Goal: Book appointment/travel/reservation: Book appointment/travel/reservation

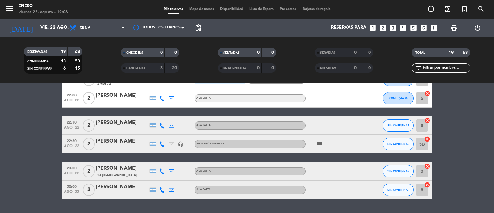
scroll to position [325, 0]
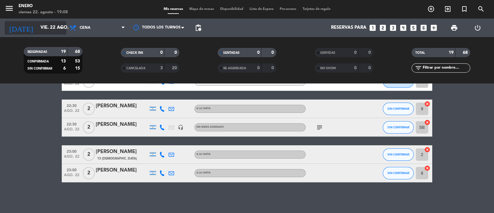
click at [48, 22] on input "vie. 22 ago." at bounding box center [67, 28] width 60 height 12
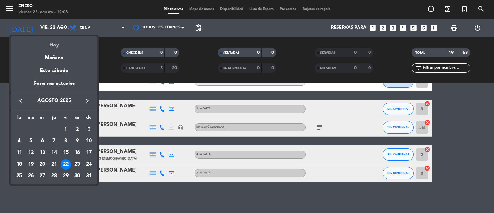
click at [64, 41] on div "Hoy" at bounding box center [54, 42] width 86 height 13
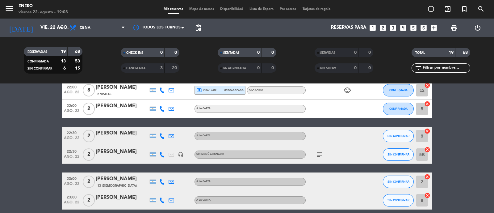
scroll to position [286, 0]
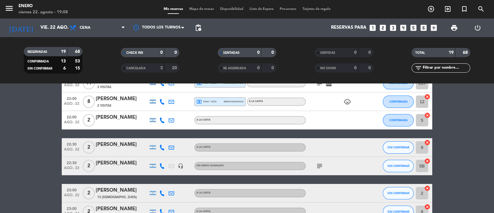
click at [318, 171] on div "subject" at bounding box center [334, 165] width 56 height 18
click at [319, 164] on icon "subject" at bounding box center [319, 165] width 7 height 7
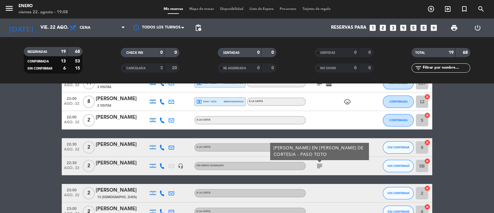
click at [319, 164] on icon "subject" at bounding box center [319, 165] width 7 height 7
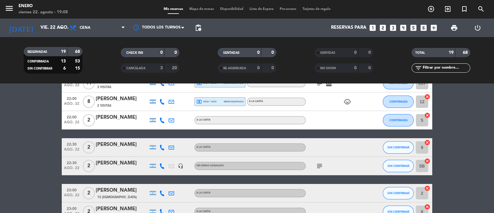
click at [162, 148] on icon at bounding box center [162, 147] width 6 height 6
click at [162, 139] on button "Copiar content_paste" at bounding box center [160, 137] width 19 height 6
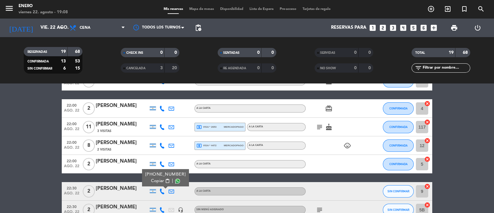
scroll to position [325, 0]
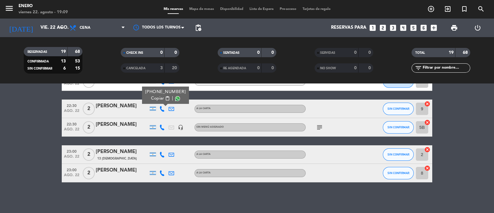
click at [387, 145] on div "SIN CONFIRMAR" at bounding box center [398, 154] width 31 height 18
click at [390, 152] on button "SIN CONFIRMAR" at bounding box center [398, 154] width 31 height 12
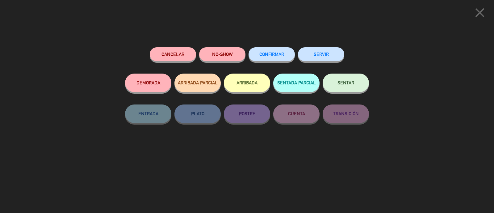
click at [268, 50] on button "CONFIRMAR" at bounding box center [271, 54] width 46 height 14
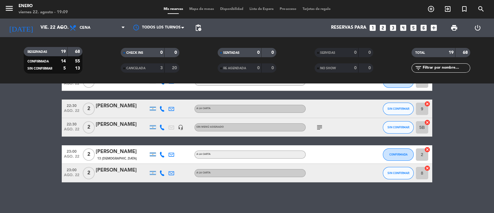
click at [402, 112] on button "SIN CONFIRMAR" at bounding box center [398, 108] width 31 height 12
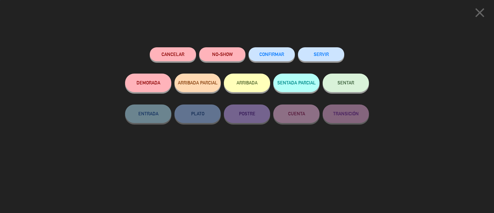
click at [269, 48] on div "CONFIRMAR" at bounding box center [271, 60] width 46 height 26
click at [264, 48] on button "CONFIRMAR" at bounding box center [271, 54] width 46 height 14
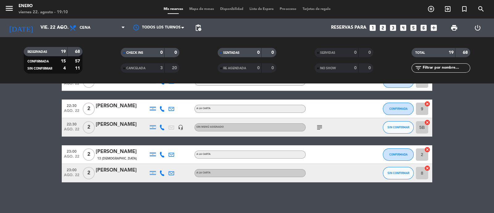
click at [161, 171] on icon at bounding box center [162, 173] width 6 height 6
click at [163, 158] on div "[PHONE_NUMBER]" at bounding box center [165, 156] width 40 height 6
click at [165, 161] on span "content_paste" at bounding box center [167, 162] width 5 height 5
drag, startPoint x: 401, startPoint y: 165, endPoint x: 377, endPoint y: 158, distance: 24.3
click at [398, 165] on div "SIN CONFIRMAR" at bounding box center [398, 173] width 31 height 18
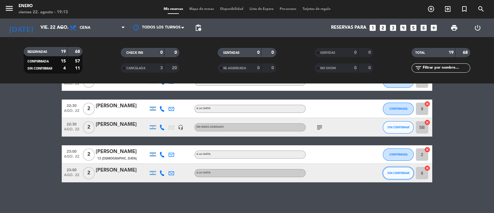
click at [389, 174] on span "SIN CONFIRMAR" at bounding box center [398, 172] width 22 height 3
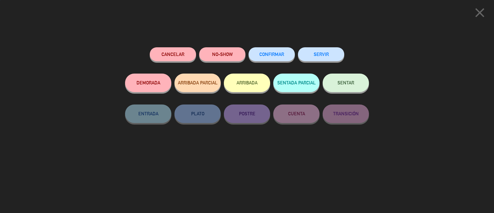
click at [270, 52] on button "CONFIRMAR" at bounding box center [271, 54] width 46 height 14
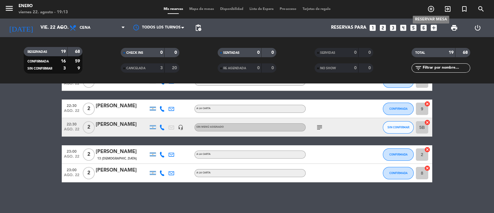
click at [434, 8] on icon "add_circle_outline" at bounding box center [430, 8] width 7 height 7
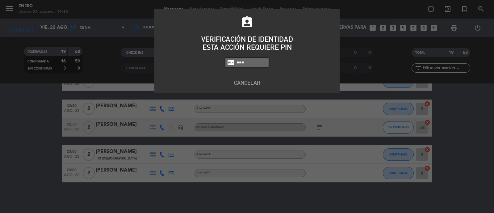
type input "6082"
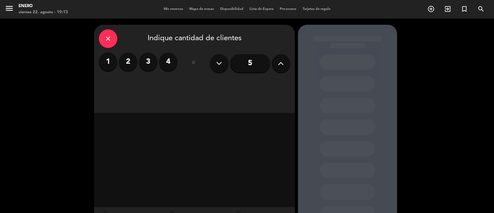
click at [130, 62] on label "2" at bounding box center [128, 61] width 19 height 19
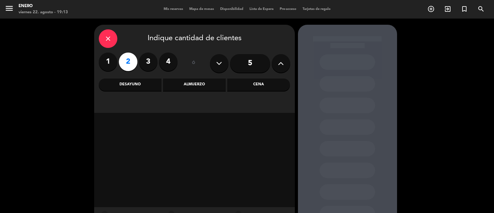
drag, startPoint x: 264, startPoint y: 81, endPoint x: 260, endPoint y: 85, distance: 4.6
click at [264, 82] on div "Cena" at bounding box center [258, 84] width 63 height 12
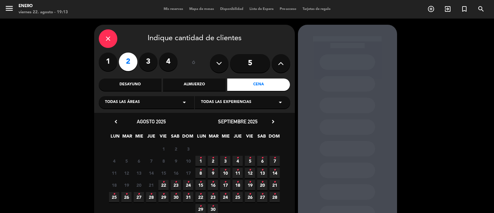
click at [161, 181] on span "22 •" at bounding box center [163, 185] width 10 height 10
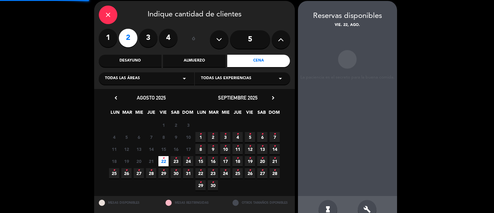
scroll to position [25, 0]
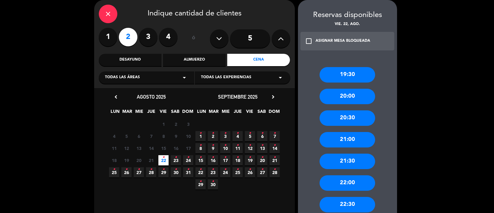
click at [344, 184] on div "22:00" at bounding box center [347, 182] width 56 height 15
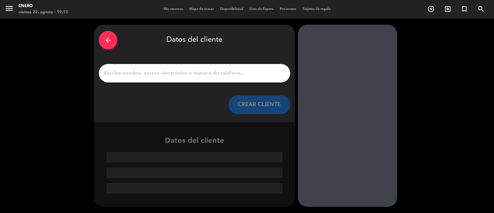
scroll to position [0, 0]
drag, startPoint x: 162, startPoint y: 82, endPoint x: 165, endPoint y: 76, distance: 6.5
click at [163, 79] on div at bounding box center [194, 73] width 191 height 19
click at [165, 76] on input "1" at bounding box center [194, 73] width 182 height 9
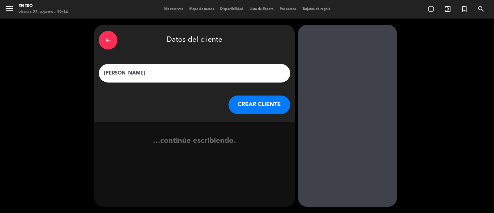
type input "[PERSON_NAME]"
click at [269, 106] on button "CREAR CLIENTE" at bounding box center [259, 104] width 62 height 19
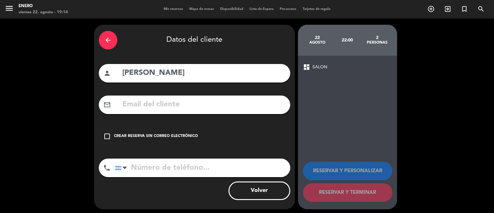
drag, startPoint x: 153, startPoint y: 137, endPoint x: 249, endPoint y: 141, distance: 96.1
click at [152, 137] on div "Crear reserva sin correo electrónico" at bounding box center [156, 136] width 84 height 6
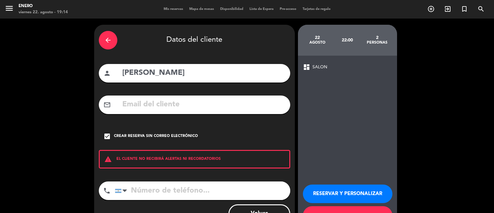
click at [390, 189] on div "RESERVAR Y PERSONALIZAR RESERVAR Y TERMINAR" at bounding box center [347, 201] width 89 height 60
click at [373, 196] on button "RESERVAR Y PERSONALIZAR" at bounding box center [348, 193] width 90 height 19
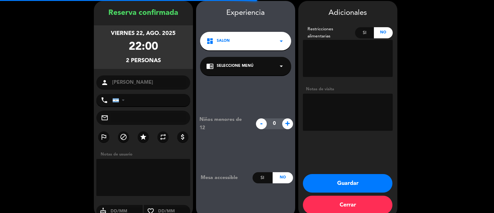
scroll to position [25, 0]
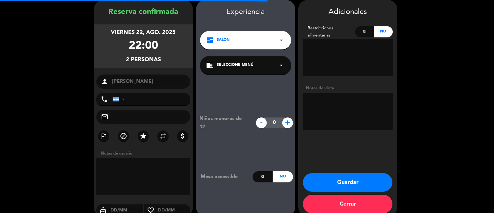
click at [332, 118] on textarea at bounding box center [348, 111] width 90 height 37
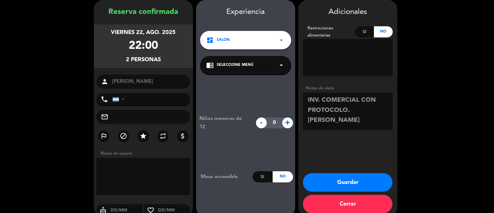
type textarea "INV. COMERCIAL CON PROTOCOLO. [PERSON_NAME]"
click at [140, 136] on icon "star" at bounding box center [143, 135] width 7 height 7
click at [358, 178] on button "Guardar" at bounding box center [348, 182] width 90 height 19
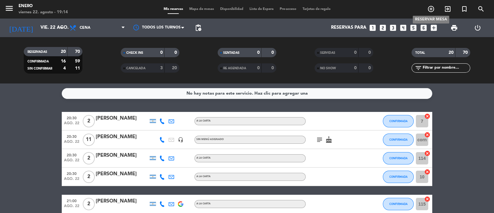
click at [431, 10] on icon "add_circle_outline" at bounding box center [430, 8] width 7 height 7
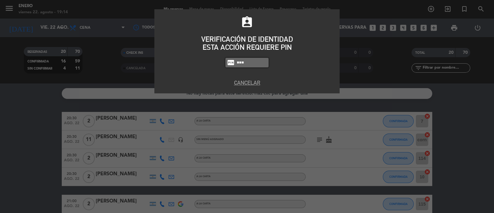
type input "6082"
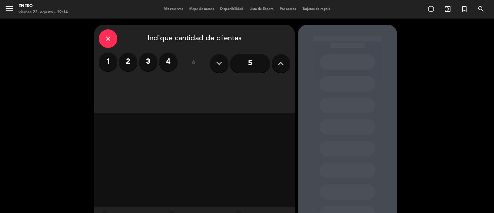
click at [131, 60] on label "2" at bounding box center [128, 61] width 19 height 19
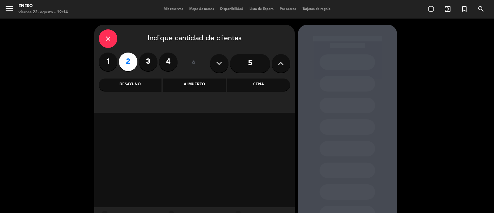
click at [269, 85] on div "Cena" at bounding box center [258, 84] width 63 height 12
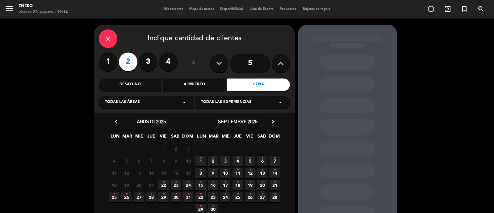
click at [167, 183] on span "22 •" at bounding box center [163, 185] width 10 height 10
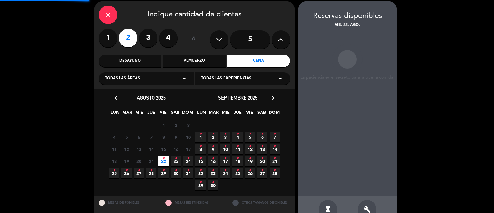
scroll to position [25, 0]
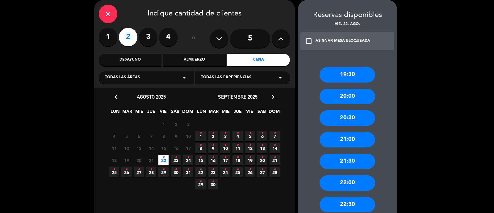
click at [352, 184] on div "22:00" at bounding box center [347, 182] width 56 height 15
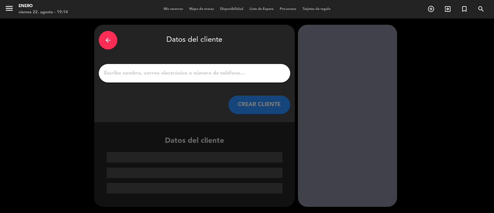
drag, startPoint x: 173, startPoint y: 77, endPoint x: 173, endPoint y: 74, distance: 3.1
click at [173, 77] on div at bounding box center [194, 73] width 191 height 19
click at [173, 72] on input "1" at bounding box center [194, 73] width 182 height 9
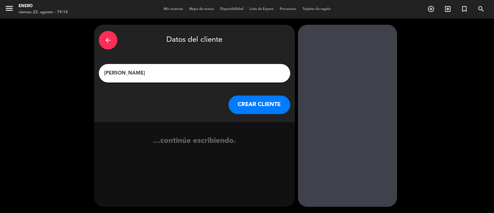
type input "[PERSON_NAME]"
click at [271, 104] on button "CREAR CLIENTE" at bounding box center [259, 104] width 62 height 19
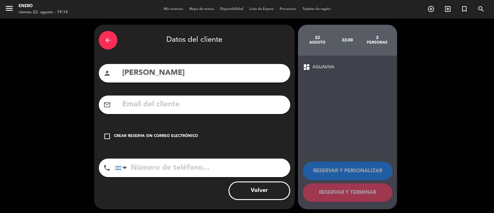
drag, startPoint x: 114, startPoint y: 148, endPoint x: 112, endPoint y: 132, distance: 15.9
click at [112, 142] on div "arrow_back Datos del cliente person Cata [PERSON_NAME] mail_outline check_box_o…" at bounding box center [194, 117] width 201 height 184
click at [112, 132] on div "check_box_outline_blank Crear reserva sin correo electrónico" at bounding box center [194, 136] width 191 height 19
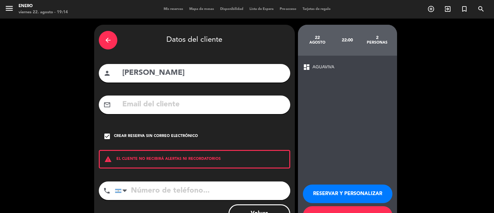
click at [367, 192] on button "RESERVAR Y PERSONALIZAR" at bounding box center [348, 193] width 90 height 19
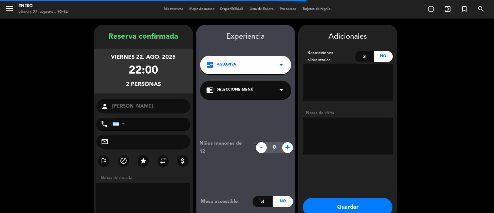
scroll to position [25, 0]
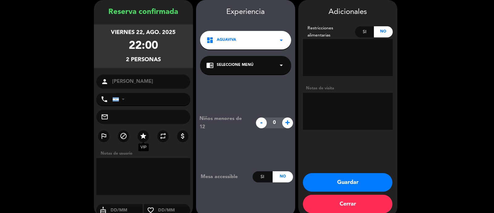
click at [144, 133] on icon "star" at bounding box center [143, 135] width 7 height 7
click at [325, 119] on textarea at bounding box center [348, 111] width 90 height 37
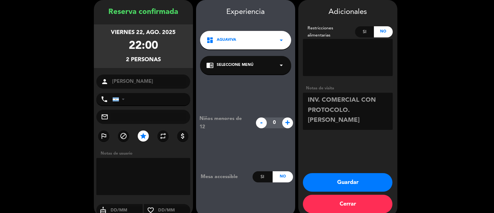
type textarea "INV. COMERCIAL CON PROTOCOLO. [PERSON_NAME]"
click at [384, 181] on button "Guardar" at bounding box center [348, 182] width 90 height 19
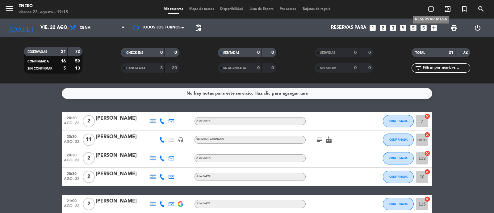
click at [428, 10] on icon "add_circle_outline" at bounding box center [430, 8] width 7 height 7
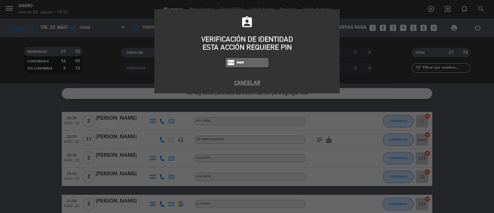
type input "6082"
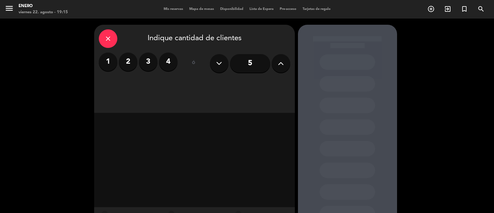
click at [123, 64] on label "2" at bounding box center [128, 61] width 19 height 19
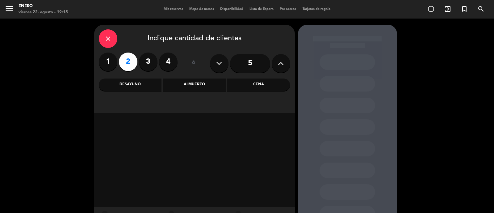
click at [270, 84] on div "Cena" at bounding box center [258, 84] width 63 height 12
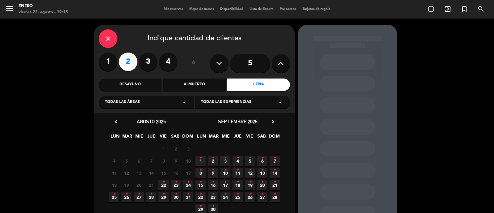
click at [165, 185] on span "22 •" at bounding box center [163, 185] width 10 height 10
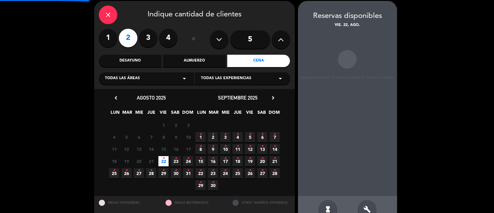
scroll to position [25, 0]
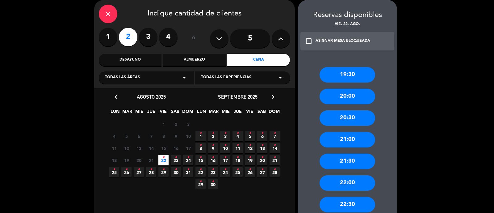
click at [348, 180] on div "22:00" at bounding box center [347, 182] width 56 height 15
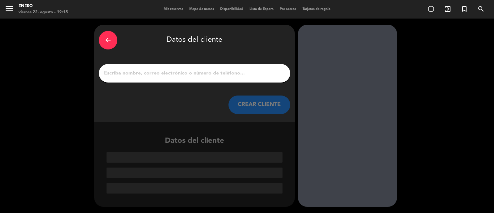
scroll to position [0, 0]
click at [198, 72] on input "1" at bounding box center [194, 73] width 182 height 9
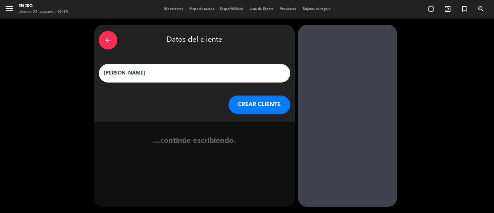
type input "[PERSON_NAME]"
click at [266, 95] on div "arrow_back Datos del cliente [PERSON_NAME] [PERSON_NAME] CLIENTE" at bounding box center [194, 73] width 201 height 97
click at [275, 97] on button "CREAR CLIENTE" at bounding box center [259, 104] width 62 height 19
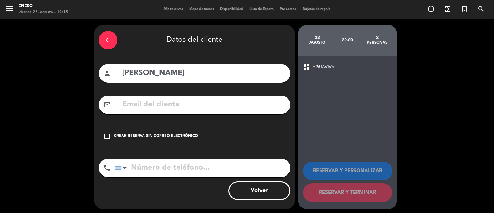
click at [176, 140] on div "check_box_outline_blank Crear reserva sin correo electrónico" at bounding box center [194, 136] width 191 height 19
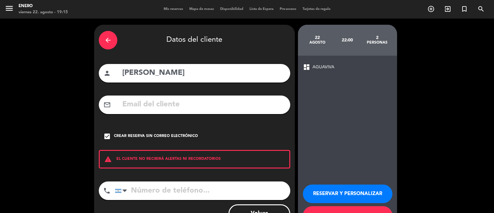
click at [379, 189] on button "RESERVAR Y PERSONALIZAR" at bounding box center [348, 193] width 90 height 19
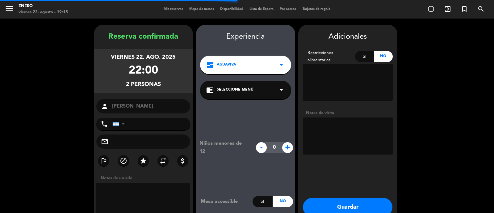
scroll to position [25, 0]
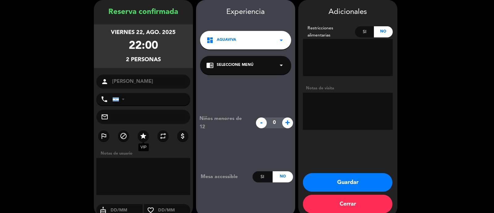
drag, startPoint x: 142, startPoint y: 138, endPoint x: 342, endPoint y: 124, distance: 199.9
click at [143, 136] on icon "star" at bounding box center [143, 135] width 7 height 7
click at [370, 116] on textarea at bounding box center [348, 111] width 90 height 37
type textarea "INV. COMERCIAL CON PROTOCOLO"
click at [352, 178] on button "Guardar" at bounding box center [348, 182] width 90 height 19
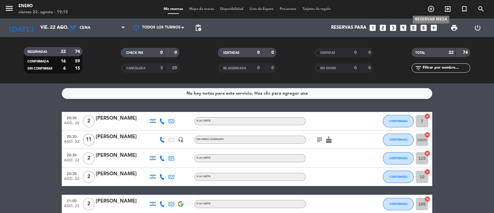
click at [432, 8] on icon "add_circle_outline" at bounding box center [430, 8] width 7 height 7
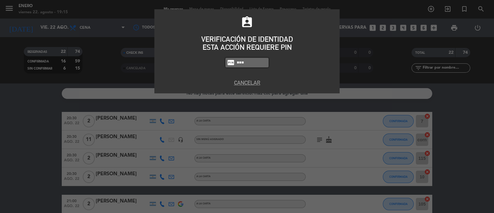
type input "6082"
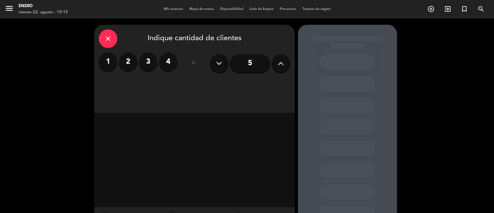
click at [135, 63] on label "2" at bounding box center [128, 61] width 19 height 19
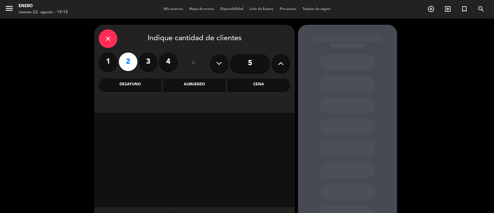
click at [253, 86] on div "Cena" at bounding box center [258, 84] width 63 height 12
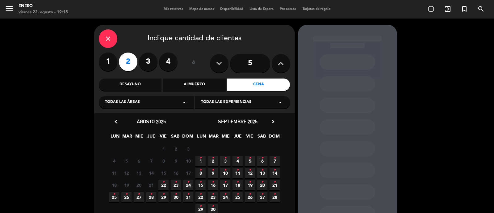
click at [161, 186] on span "22 •" at bounding box center [163, 185] width 10 height 10
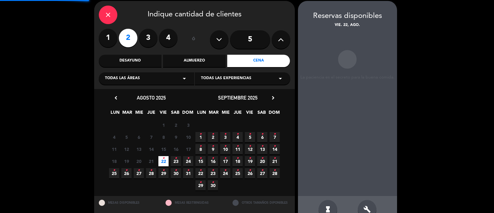
scroll to position [25, 0]
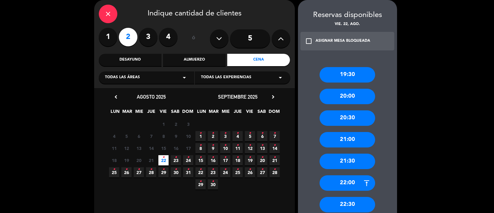
click at [352, 187] on div "22:00" at bounding box center [347, 182] width 56 height 15
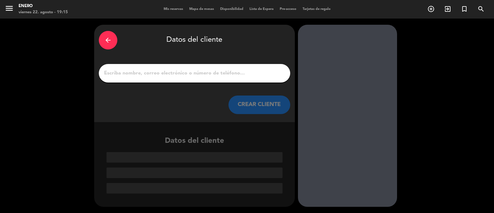
scroll to position [0, 0]
click at [195, 76] on input "1" at bounding box center [194, 73] width 182 height 9
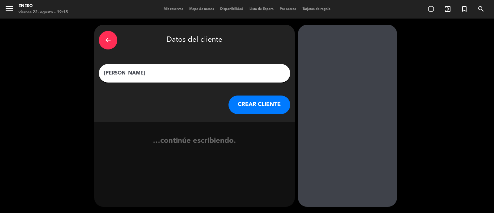
type input "[PERSON_NAME]"
click at [243, 106] on button "CREAR CLIENTE" at bounding box center [259, 104] width 62 height 19
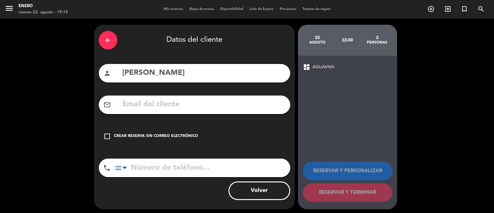
click at [196, 132] on div "check_box_outline_blank Crear reserva sin correo electrónico" at bounding box center [194, 136] width 191 height 19
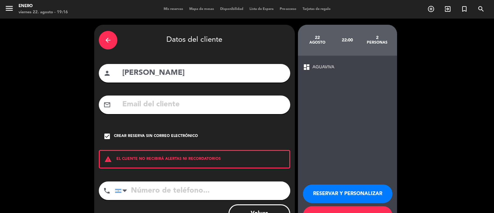
click at [369, 185] on button "RESERVAR Y PERSONALIZAR" at bounding box center [348, 193] width 90 height 19
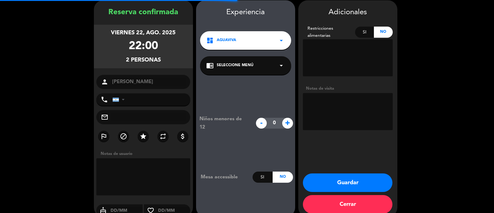
scroll to position [25, 0]
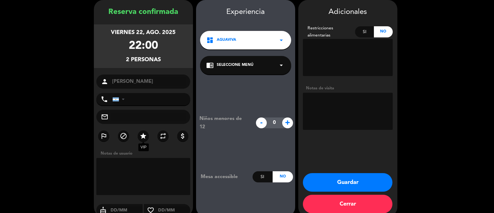
drag, startPoint x: 145, startPoint y: 137, endPoint x: 162, endPoint y: 137, distance: 17.0
click at [146, 137] on icon "star" at bounding box center [143, 135] width 7 height 7
drag, startPoint x: 388, startPoint y: 114, endPoint x: 383, endPoint y: 112, distance: 5.3
click at [383, 112] on textarea at bounding box center [348, 111] width 90 height 37
type textarea "INV. COMERCIAL CON PROTOCOLO"
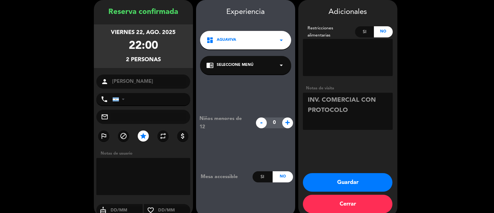
click at [372, 175] on button "Guardar" at bounding box center [348, 182] width 90 height 19
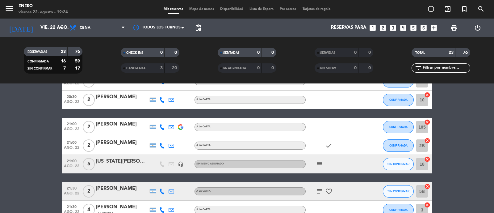
scroll to position [38, 0]
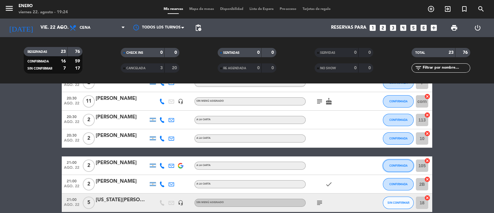
click at [398, 166] on span "CONFIRMADA" at bounding box center [398, 165] width 18 height 3
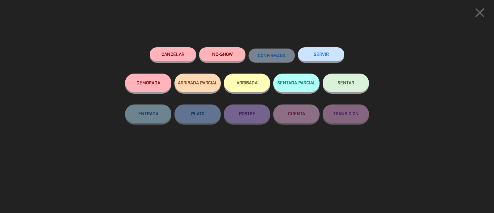
click at [179, 46] on div "Cancelar NO-SHOW CONFIRMADA SERVIR DEMORADA ARRIBADA PARCIAL ARRIBADA SENTADA P…" at bounding box center [247, 128] width 252 height 170
click at [169, 58] on button "Cancelar" at bounding box center [173, 54] width 46 height 14
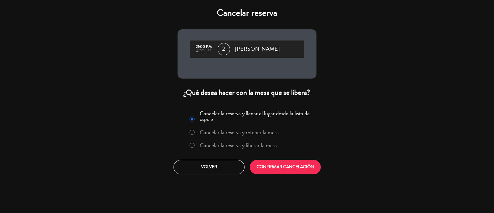
click at [262, 148] on label "Cancelar la reserva y liberar la mesa" at bounding box center [238, 145] width 77 height 6
click at [274, 170] on button "CONFIRMAR CANCELACIÓN" at bounding box center [285, 167] width 71 height 15
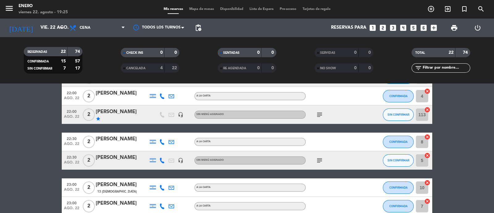
scroll to position [380, 0]
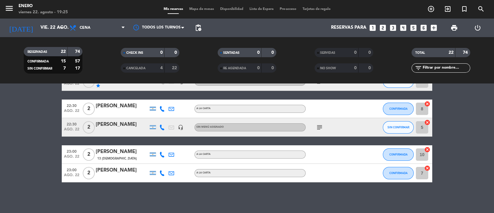
click at [323, 129] on icon "subject" at bounding box center [319, 126] width 7 height 7
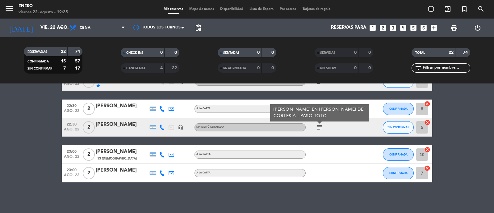
click at [323, 129] on icon "subject" at bounding box center [319, 126] width 7 height 7
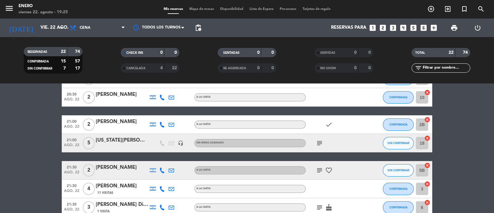
scroll to position [77, 0]
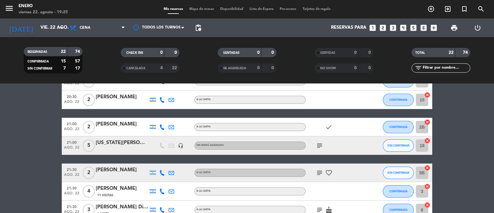
click at [321, 149] on div "subject" at bounding box center [334, 145] width 56 height 18
click at [321, 143] on icon "subject" at bounding box center [319, 145] width 7 height 7
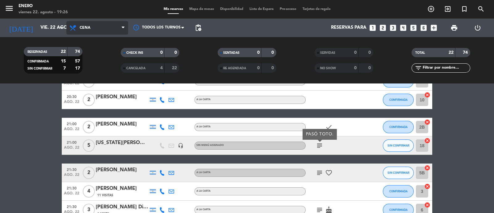
click at [69, 29] on icon at bounding box center [73, 27] width 9 height 7
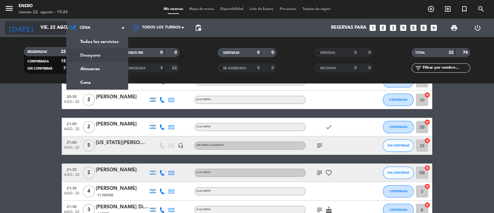
click at [52, 34] on div "[DATE] vie. 22 ago. arrow_drop_down" at bounding box center [36, 28] width 62 height 14
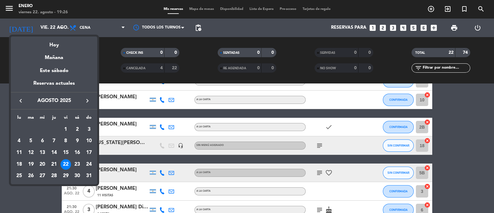
click at [55, 163] on div "21" at bounding box center [54, 164] width 10 height 10
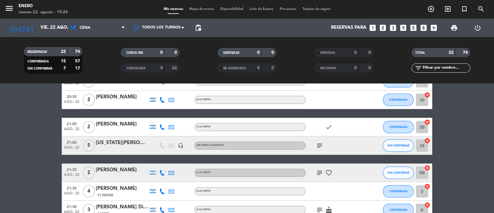
type input "jue. 21 ago."
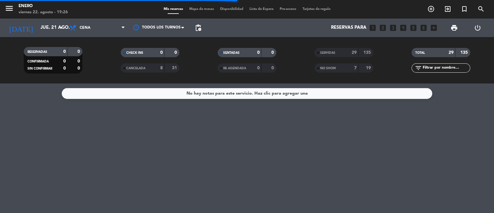
scroll to position [0, 0]
click at [449, 68] on input "text" at bounding box center [446, 68] width 48 height 7
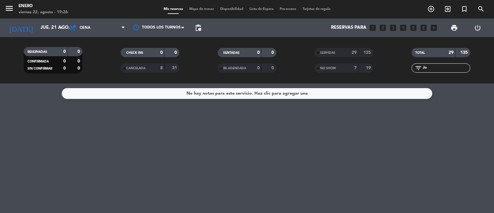
type input "J"
click at [243, 70] on div "RE AGENDADA" at bounding box center [233, 68] width 28 height 7
click at [170, 65] on div "31" at bounding box center [172, 68] width 12 height 7
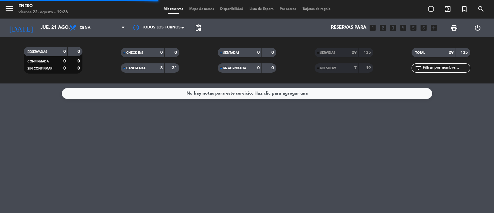
drag, startPoint x: 174, startPoint y: 69, endPoint x: 350, endPoint y: 46, distance: 177.7
click at [175, 69] on strong "31" at bounding box center [175, 68] width 6 height 4
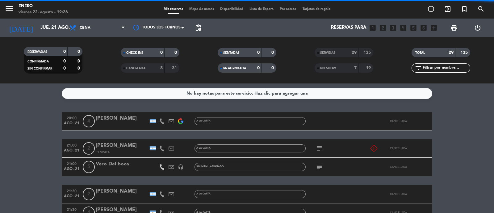
click at [347, 50] on div "29" at bounding box center [350, 52] width 12 height 7
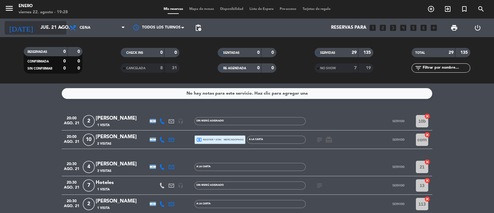
click at [37, 28] on input "jue. 21 ago." at bounding box center [67, 28] width 60 height 12
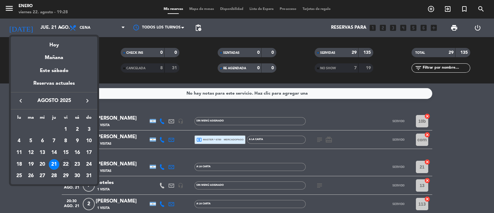
click at [3, 54] on div at bounding box center [247, 106] width 494 height 213
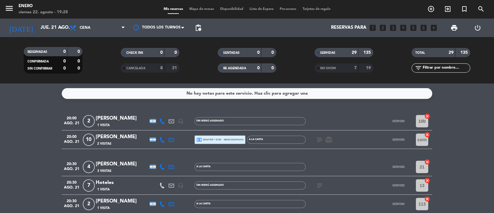
click at [0, 6] on div "menu Enero viernes 22. agosto - 19:28" at bounding box center [61, 9] width 123 height 15
click at [8, 11] on icon "menu" at bounding box center [9, 8] width 9 height 9
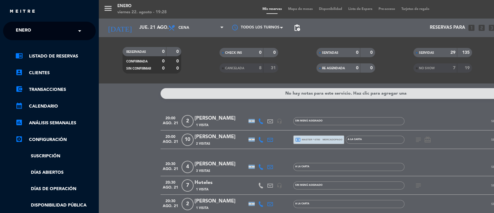
click at [35, 69] on ul "chrome_reader_mode Listado de Reservas account_box Clientes account_balance_wal…" at bounding box center [49, 154] width 93 height 205
click at [35, 72] on link "account_box Clientes" at bounding box center [55, 72] width 80 height 7
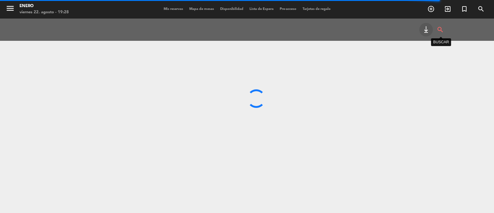
click at [441, 29] on icon "search" at bounding box center [439, 30] width 7 height 14
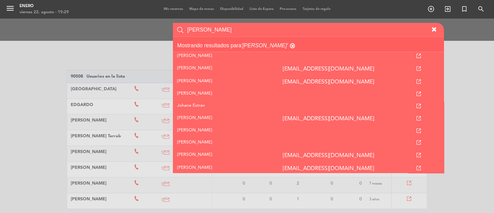
scroll to position [463, 0]
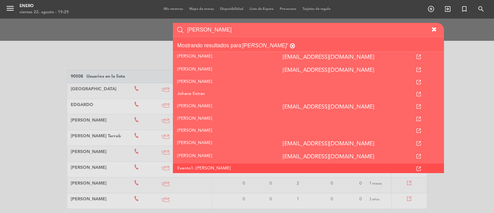
type input "[PERSON_NAME]"
click at [222, 166] on span "Evento1: [PERSON_NAME]" at bounding box center [203, 168] width 53 height 4
drag, startPoint x: 222, startPoint y: 108, endPoint x: 198, endPoint y: 108, distance: 23.2
click at [198, 166] on span "Evento1: [PERSON_NAME]" at bounding box center [203, 168] width 53 height 4
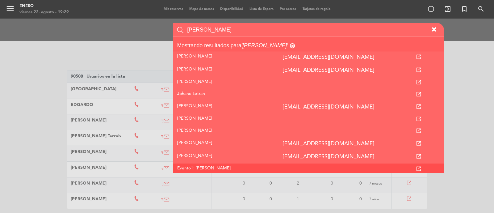
click at [421, 166] on icon at bounding box center [418, 168] width 4 height 4
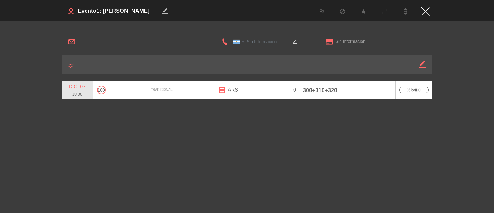
click at [423, 11] on img "Close" at bounding box center [425, 11] width 9 height 9
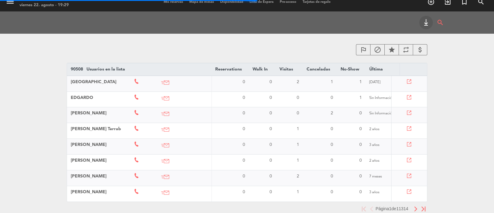
scroll to position [0, 0]
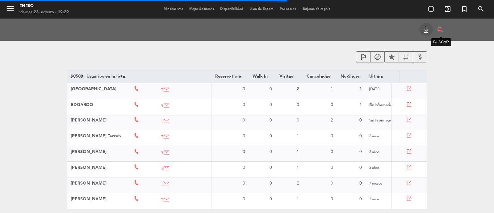
click at [442, 28] on icon "search" at bounding box center [439, 30] width 7 height 14
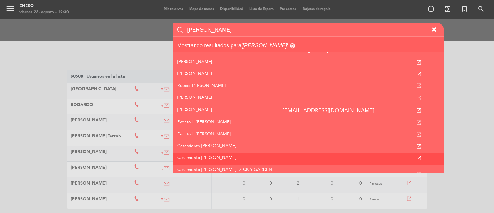
scroll to position [77, 0]
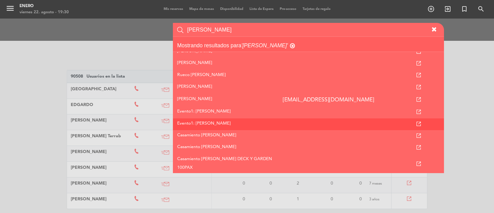
type input "[PERSON_NAME]"
click at [423, 118] on td at bounding box center [419, 124] width 50 height 12
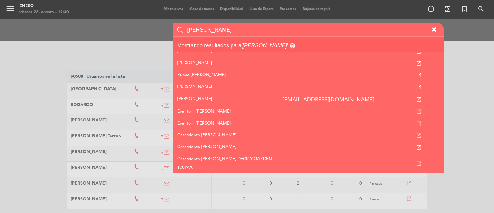
drag, startPoint x: 427, startPoint y: 104, endPoint x: 465, endPoint y: 116, distance: 39.8
click at [444, 36] on div "search [PERSON_NAME] resultados para '[PERSON_NAME]' [PERSON_NAME] [PERSON_NAME…" at bounding box center [439, 30] width 10 height 14
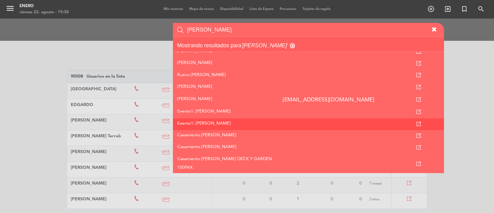
click at [421, 122] on icon at bounding box center [418, 124] width 4 height 4
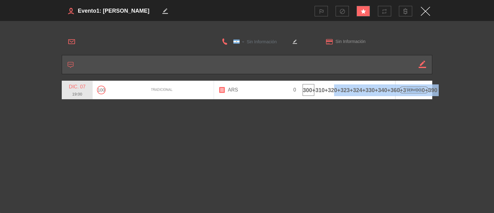
drag, startPoint x: 333, startPoint y: 88, endPoint x: 489, endPoint y: 90, distance: 155.6
click at [489, 90] on main "[GEOGRAPHIC_DATA] +1 [GEOGRAPHIC_DATA] +44 [GEOGRAPHIC_DATA] ([GEOGRAPHIC_DATA]…" at bounding box center [247, 68] width 494 height 94
click at [426, 10] on img "Close" at bounding box center [425, 11] width 9 height 9
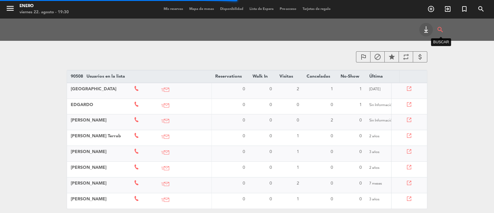
click at [441, 27] on icon "search" at bounding box center [439, 30] width 7 height 14
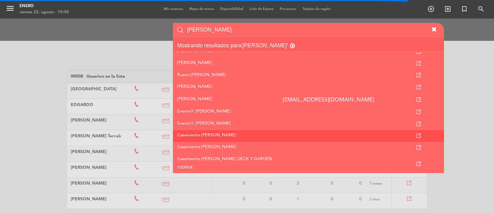
type input "[PERSON_NAME]"
click at [229, 130] on td "Casamiento [PERSON_NAME]" at bounding box center [226, 136] width 106 height 12
click at [427, 130] on td at bounding box center [419, 136] width 50 height 12
click at [421, 133] on icon at bounding box center [418, 135] width 4 height 4
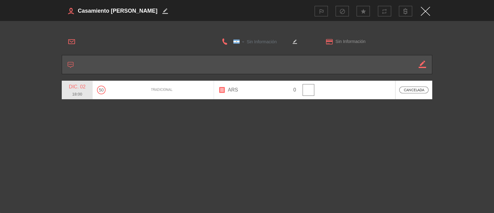
click at [427, 13] on img "Close" at bounding box center [425, 11] width 9 height 9
